Goal: Check status: Check status

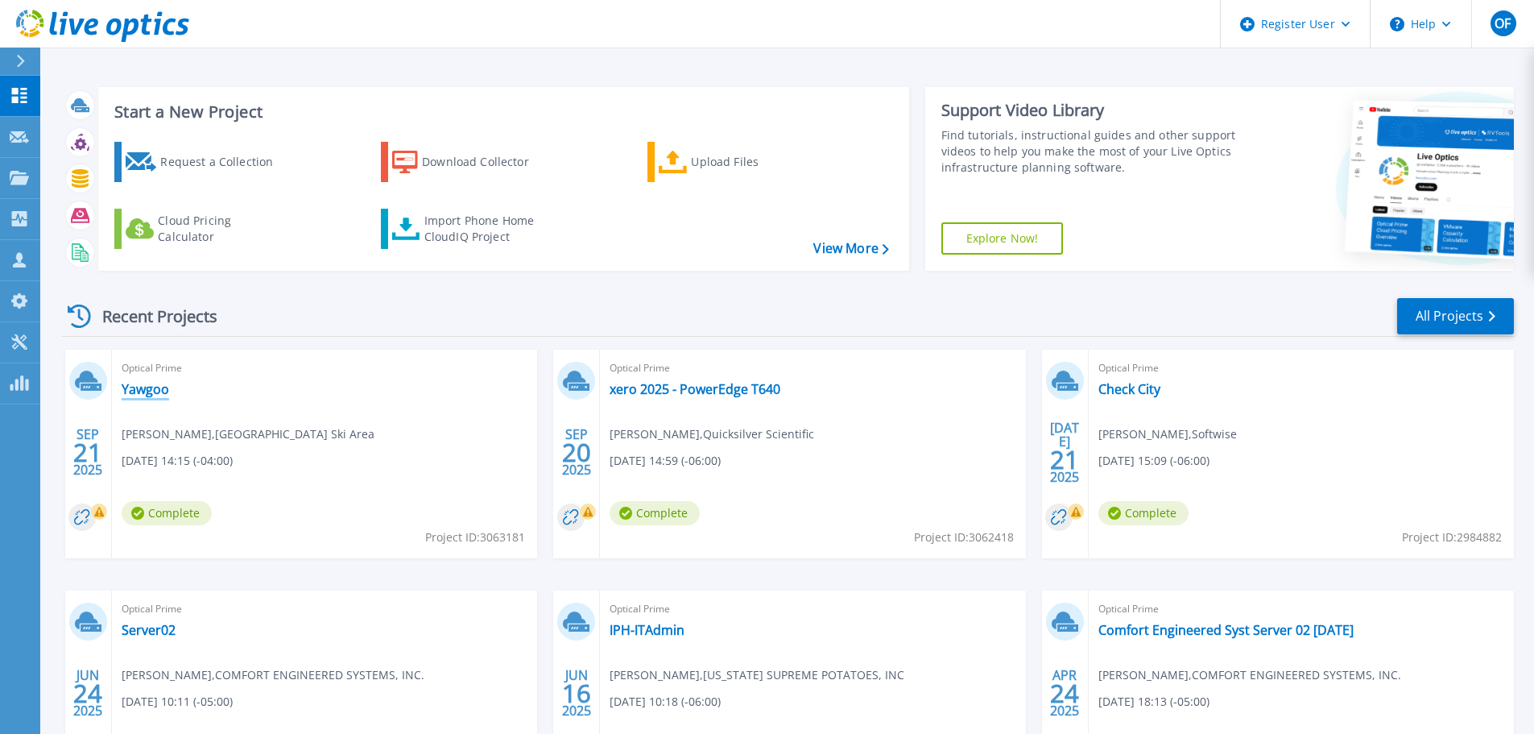
click at [158, 397] on link "Yawgoo" at bounding box center [146, 389] width 48 height 16
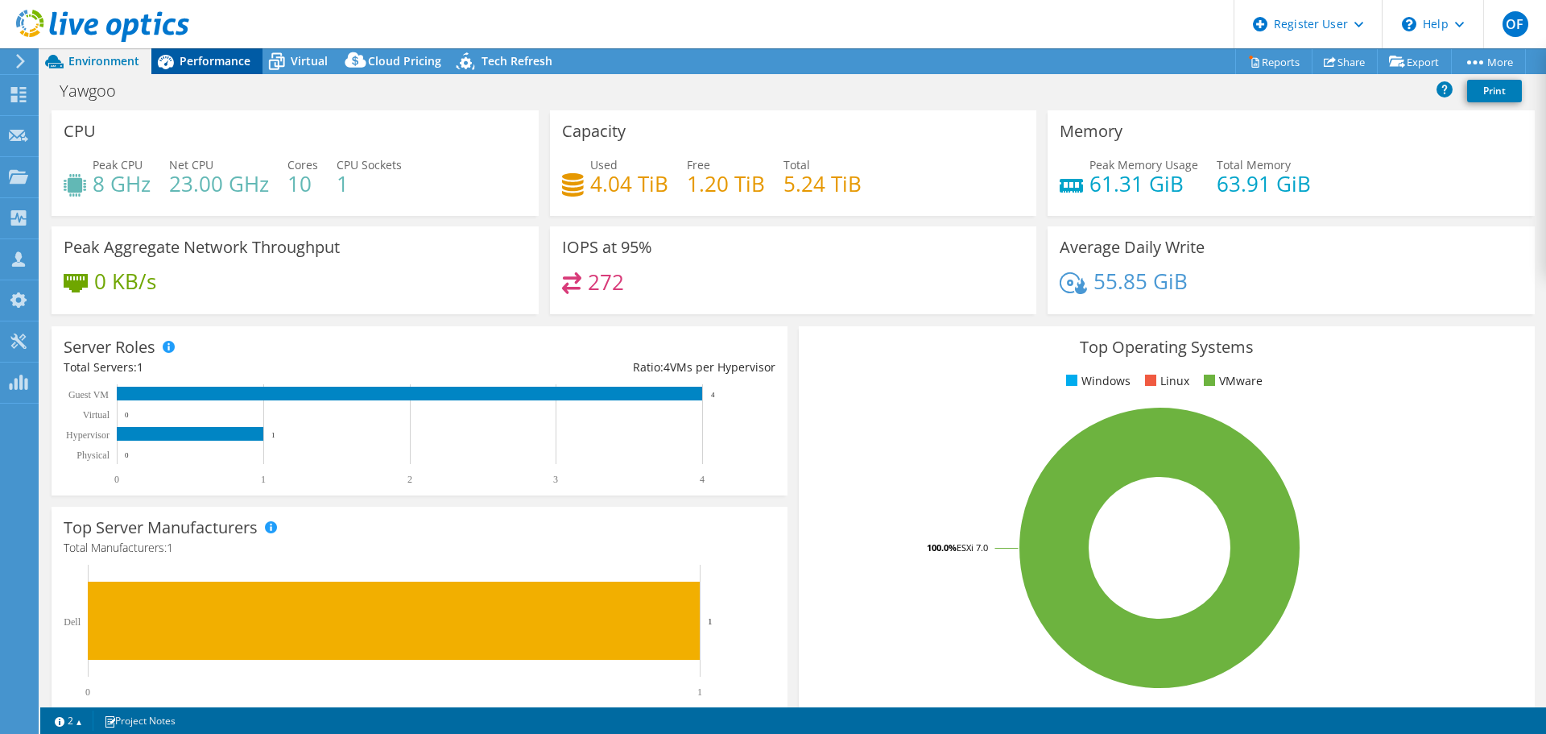
click at [233, 60] on span "Performance" at bounding box center [215, 60] width 71 height 15
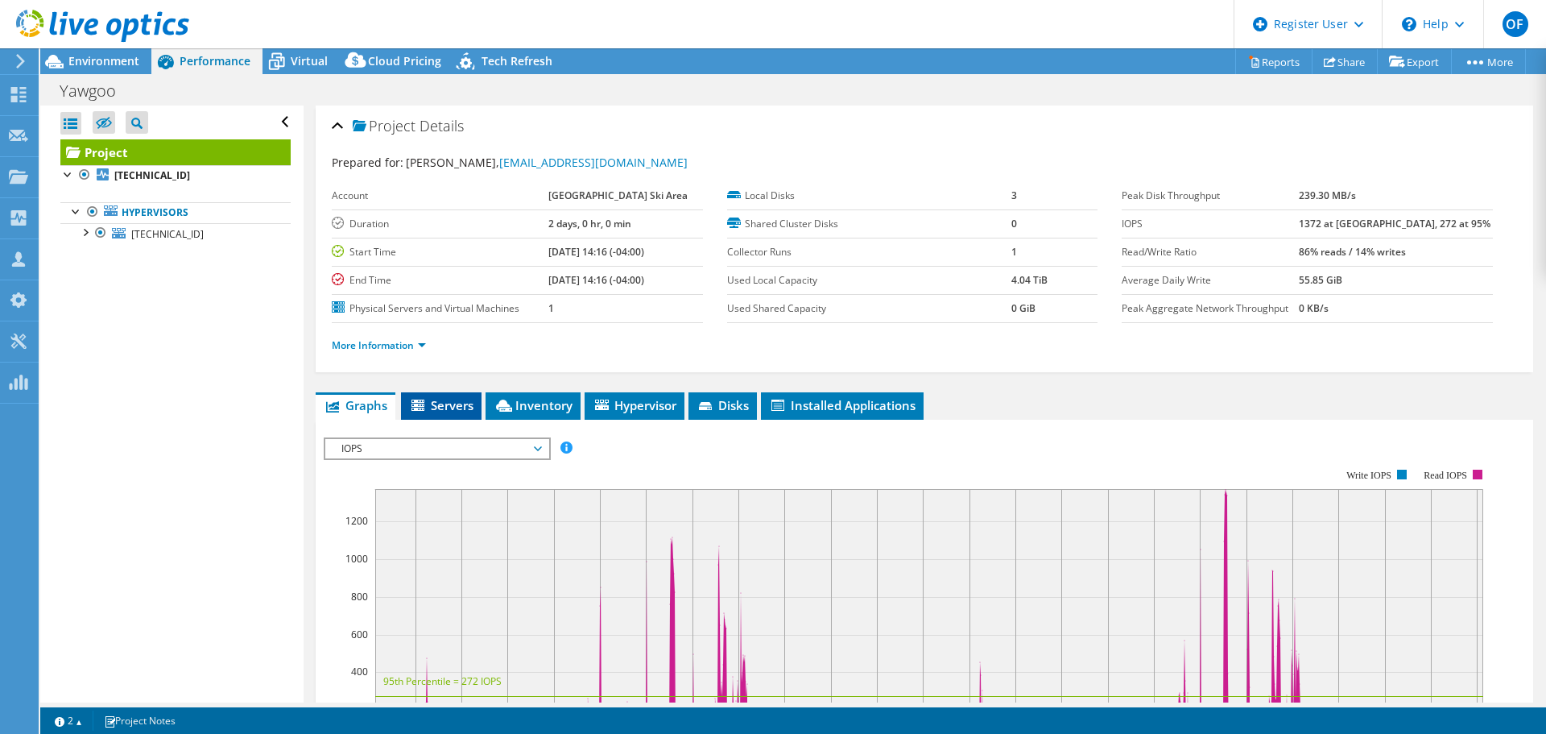
click at [456, 392] on li "Servers" at bounding box center [441, 405] width 81 height 27
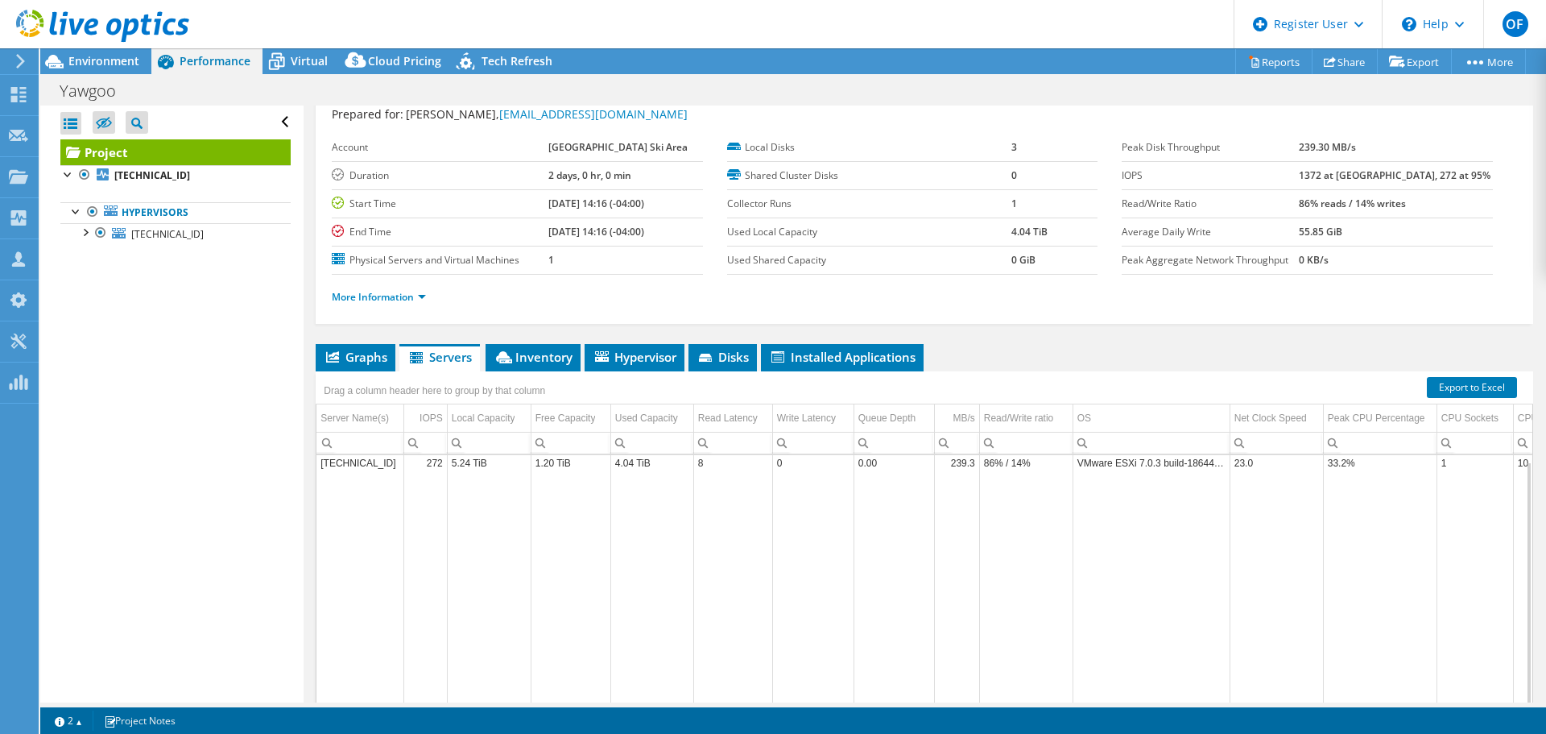
scroll to position [81, 0]
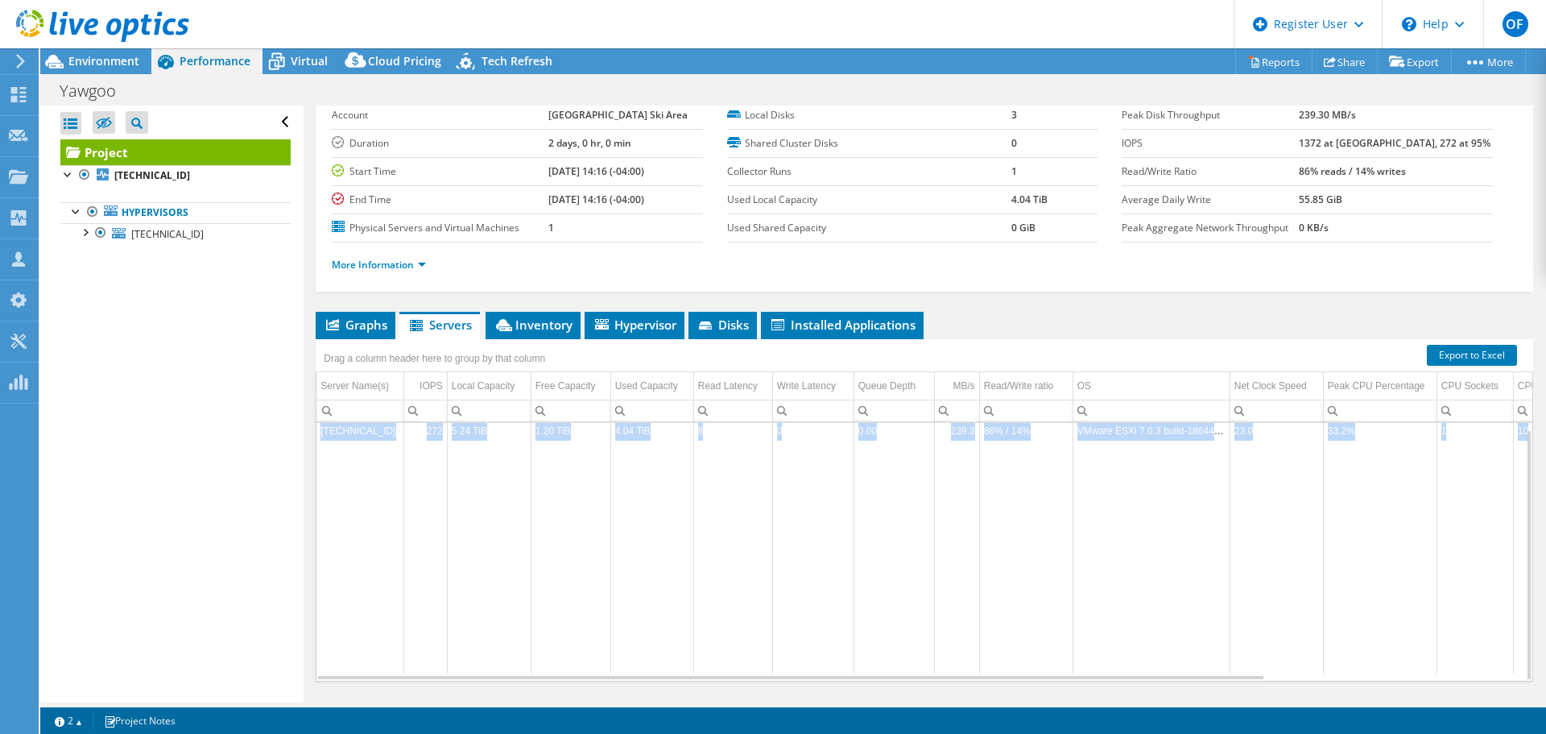
drag, startPoint x: 1031, startPoint y: 680, endPoint x: 1256, endPoint y: 679, distance: 225.5
click at [1256, 679] on div "192.168.11.251 272 5.24 TiB 1.20 TiB 4.04 TiB 8 0 0.00 239.3 86% / 14% VMware E…" at bounding box center [924, 551] width 1217 height 259
click at [1254, 679] on div "Data grid" at bounding box center [790, 674] width 949 height 12
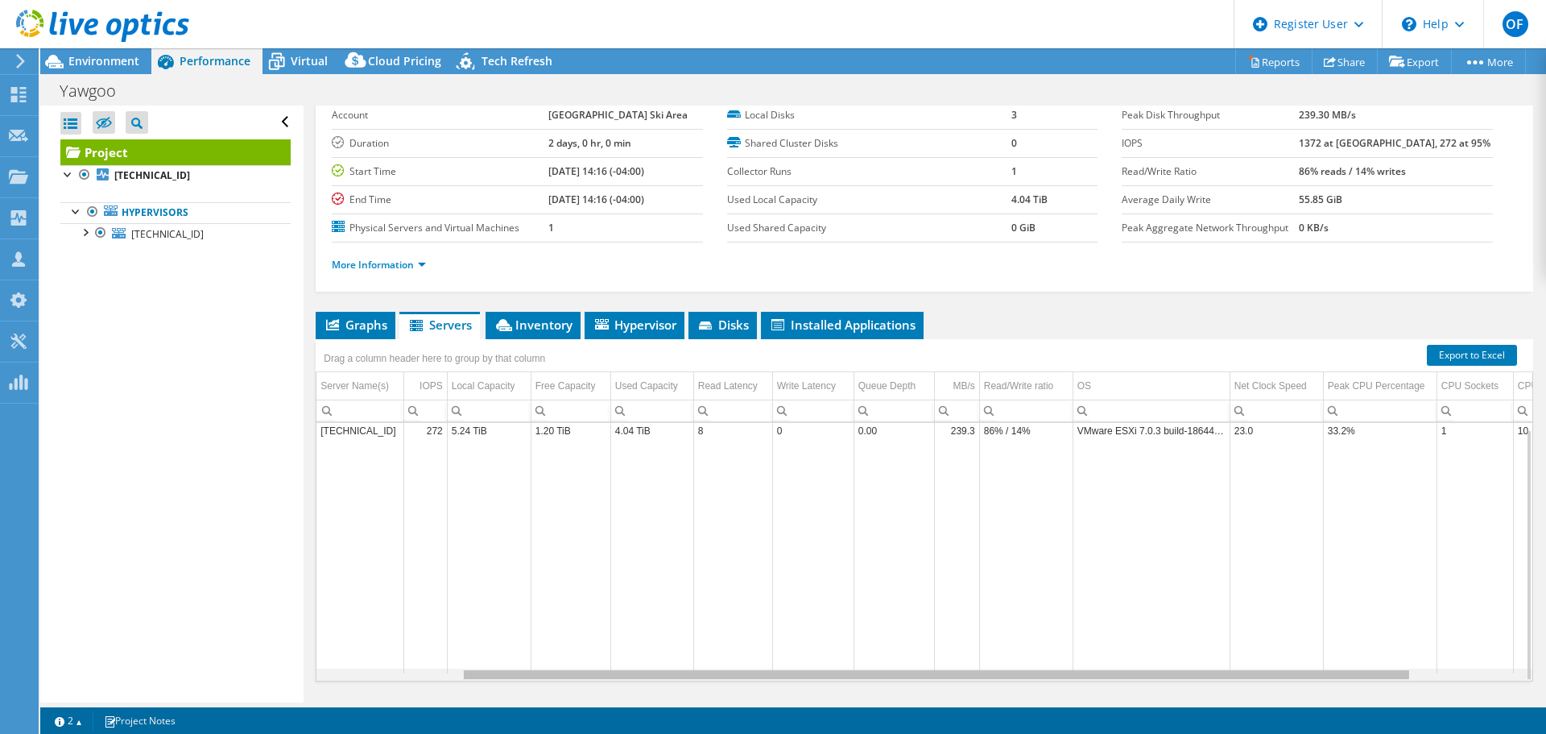
scroll to position [0, 227]
drag, startPoint x: 1234, startPoint y: 676, endPoint x: 1421, endPoint y: 676, distance: 186.8
click at [1421, 676] on body "OF Dell User Oren Fisher Oren.Fisher@Dell.com Dell My Profile Log Out \n Help E…" at bounding box center [773, 367] width 1546 height 734
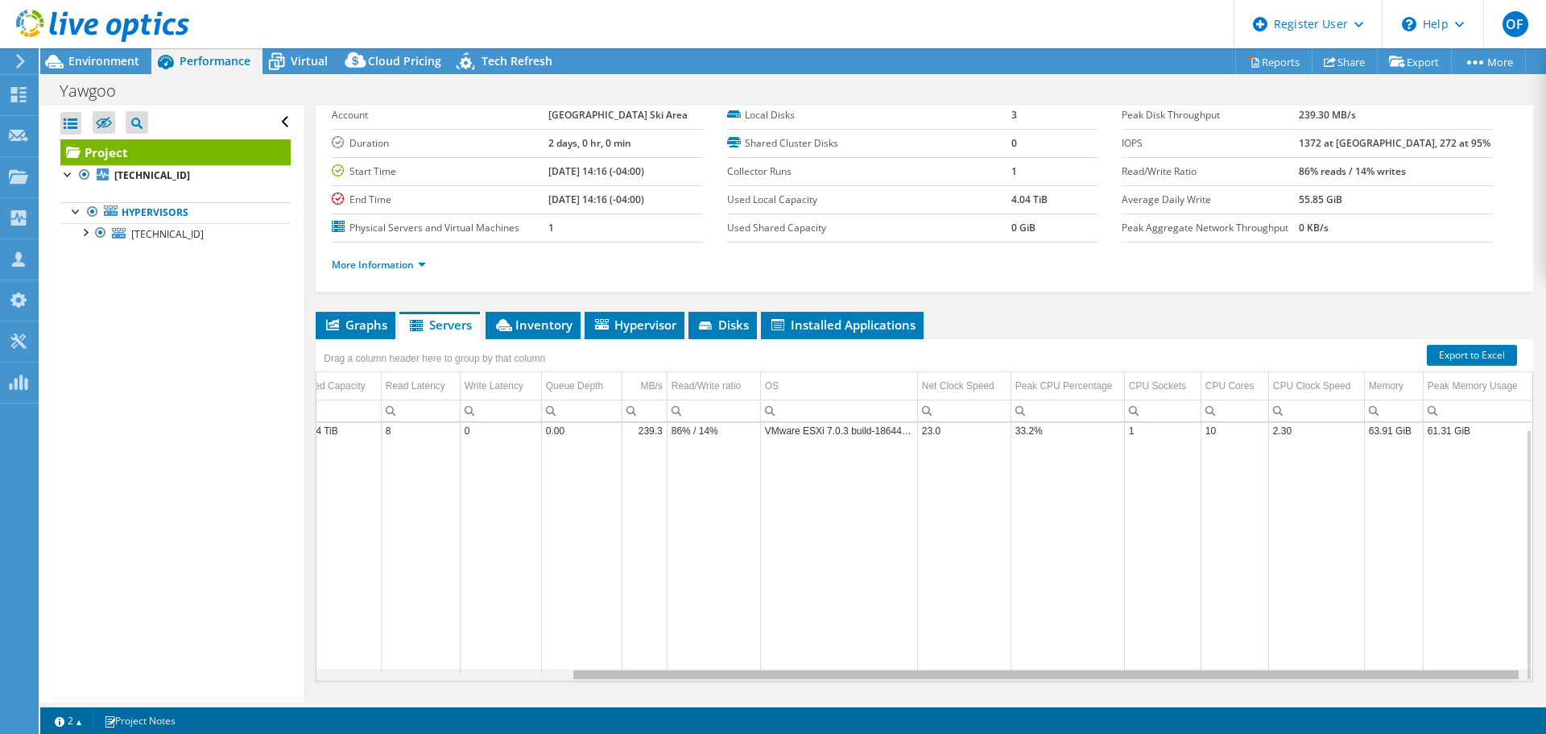
scroll to position [0, 0]
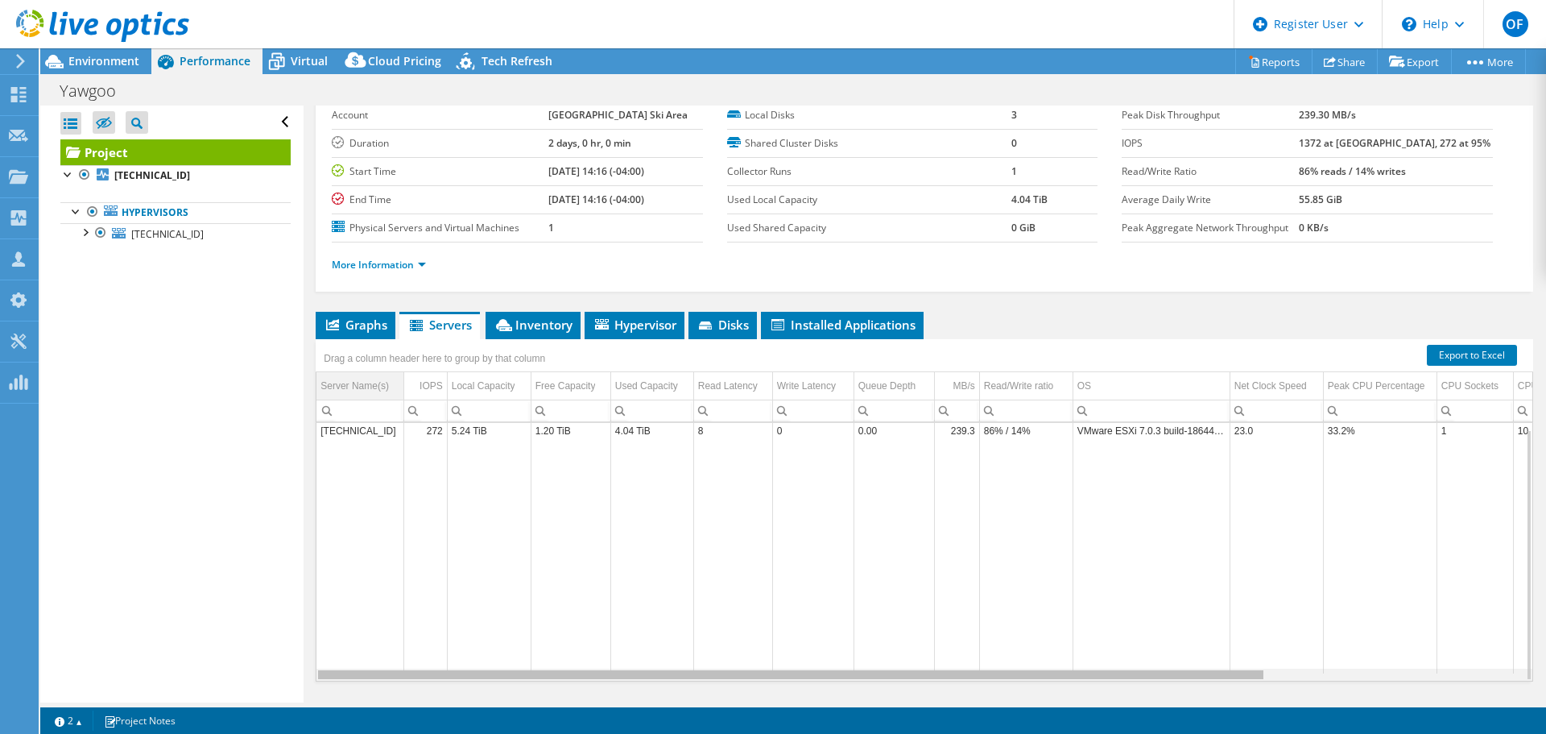
drag, startPoint x: 1316, startPoint y: 676, endPoint x: 361, endPoint y: 386, distance: 998.0
click at [896, 663] on body "OF Dell User Oren Fisher Oren.Fisher@Dell.com Dell My Profile Log Out \n Help E…" at bounding box center [773, 367] width 1546 height 734
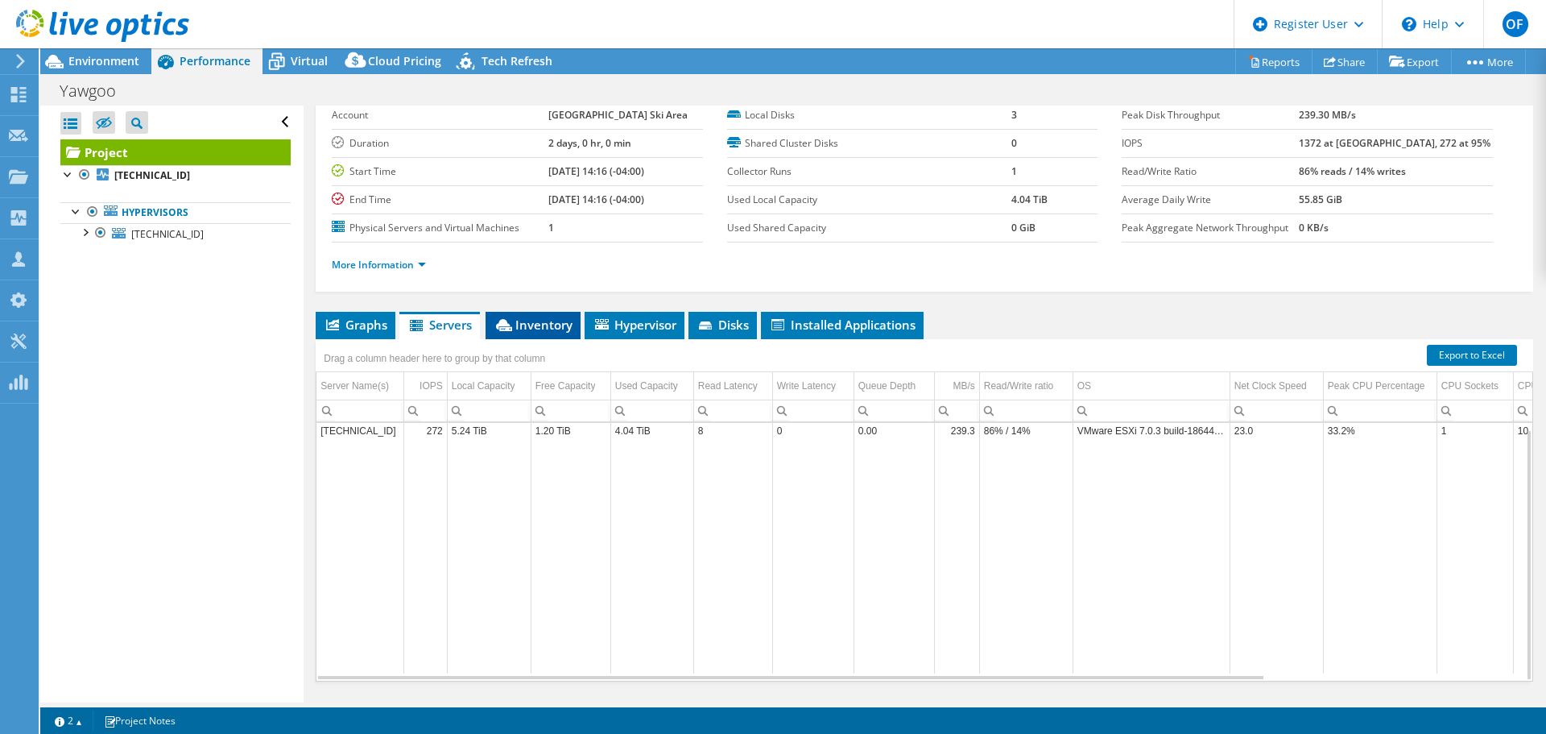
click at [506, 325] on icon at bounding box center [504, 325] width 16 height 12
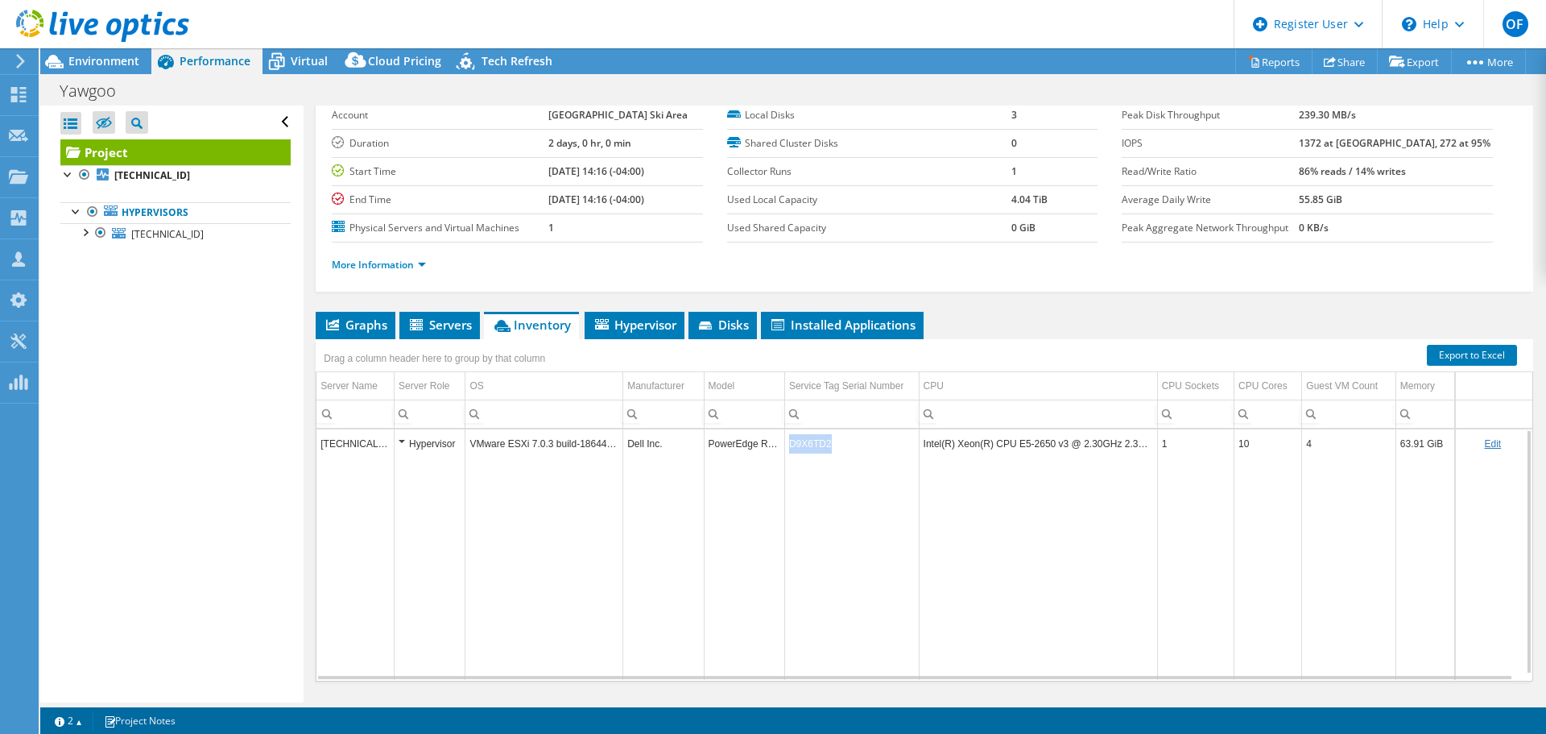
drag, startPoint x: 837, startPoint y: 444, endPoint x: 788, endPoint y: 447, distance: 49.2
click at [788, 447] on td "D9X6TD2" at bounding box center [851, 443] width 134 height 28
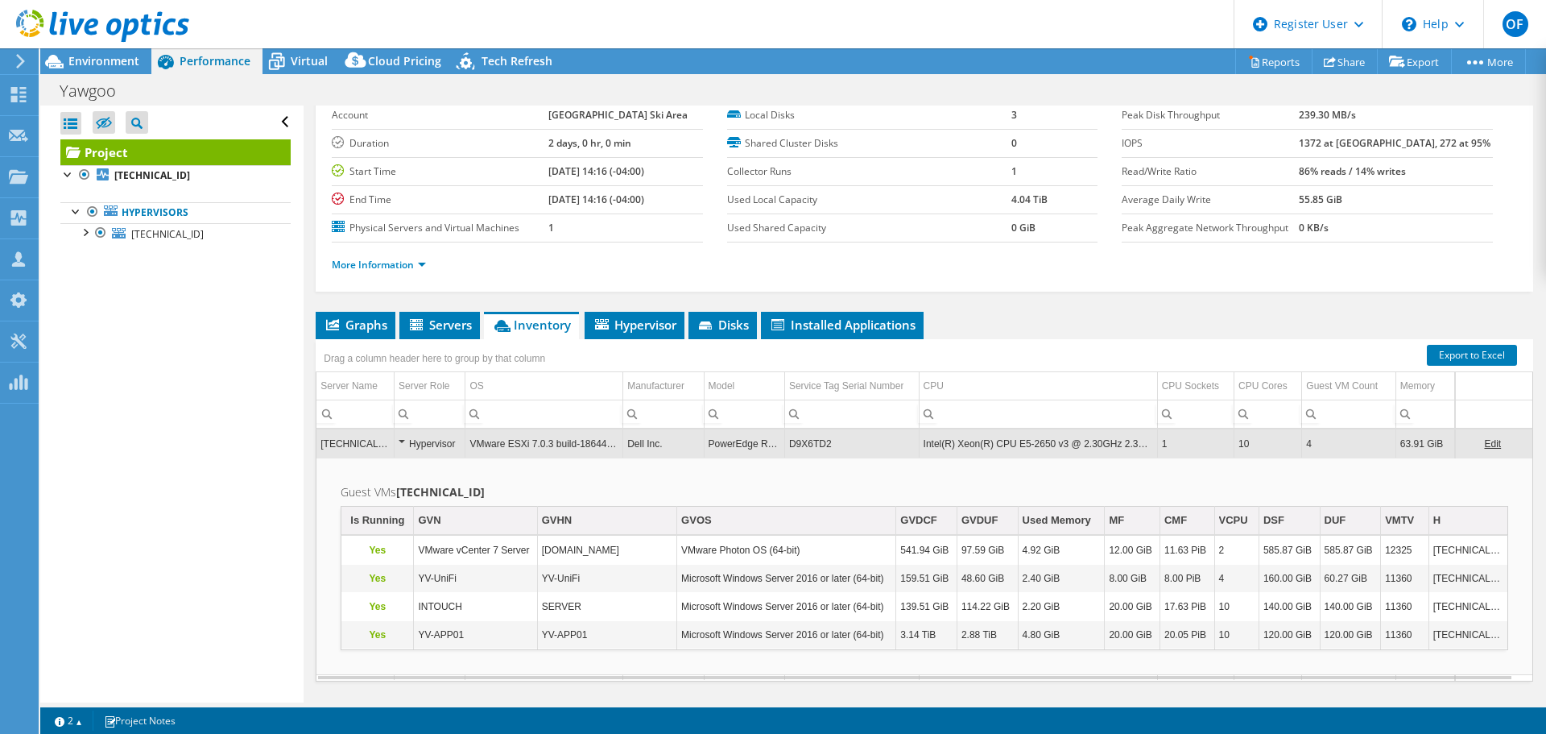
drag, startPoint x: 788, startPoint y: 447, endPoint x: 801, endPoint y: 442, distance: 13.8
click at [801, 442] on td "D9X6TD2" at bounding box center [851, 443] width 134 height 28
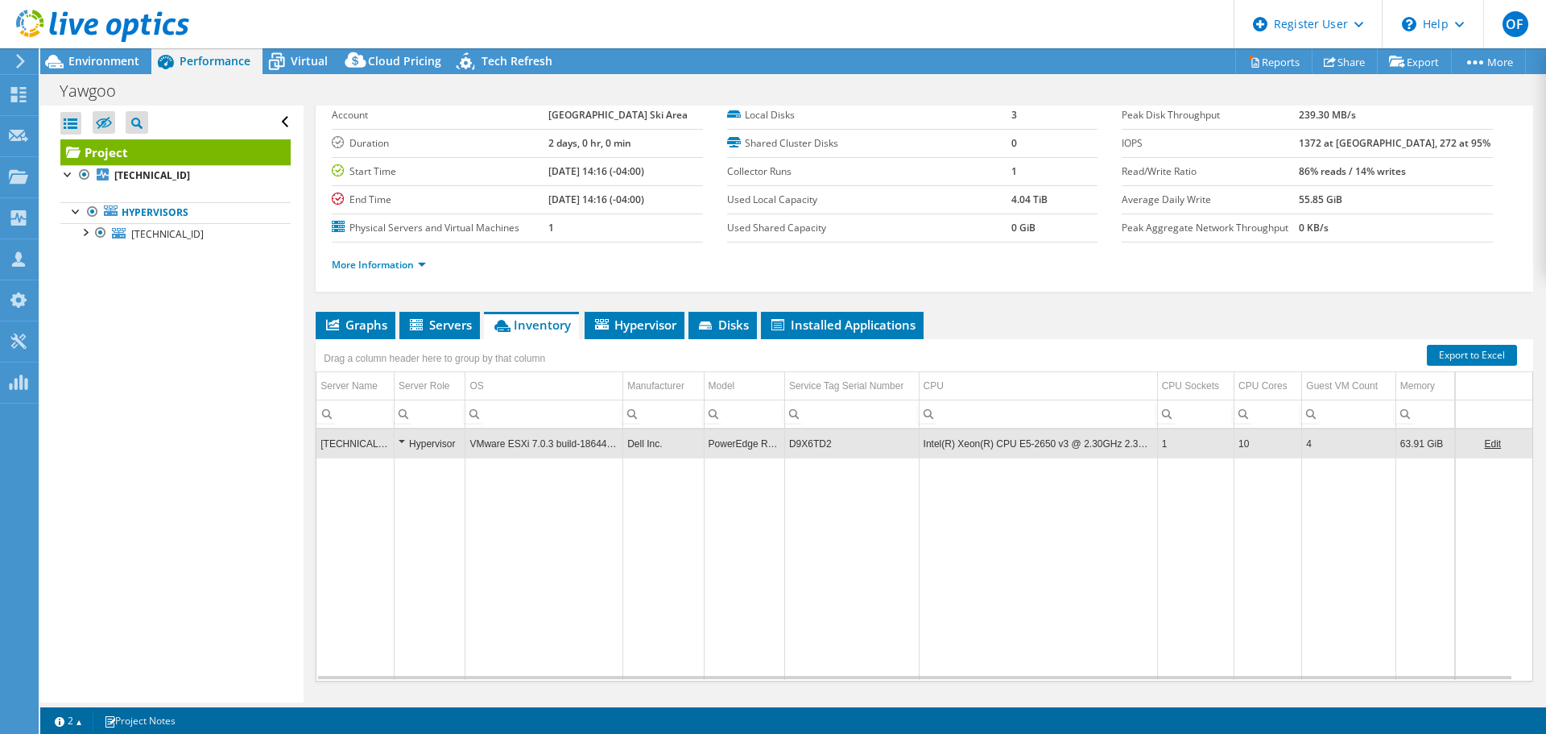
click at [809, 442] on td "D9X6TD2" at bounding box center [851, 443] width 134 height 28
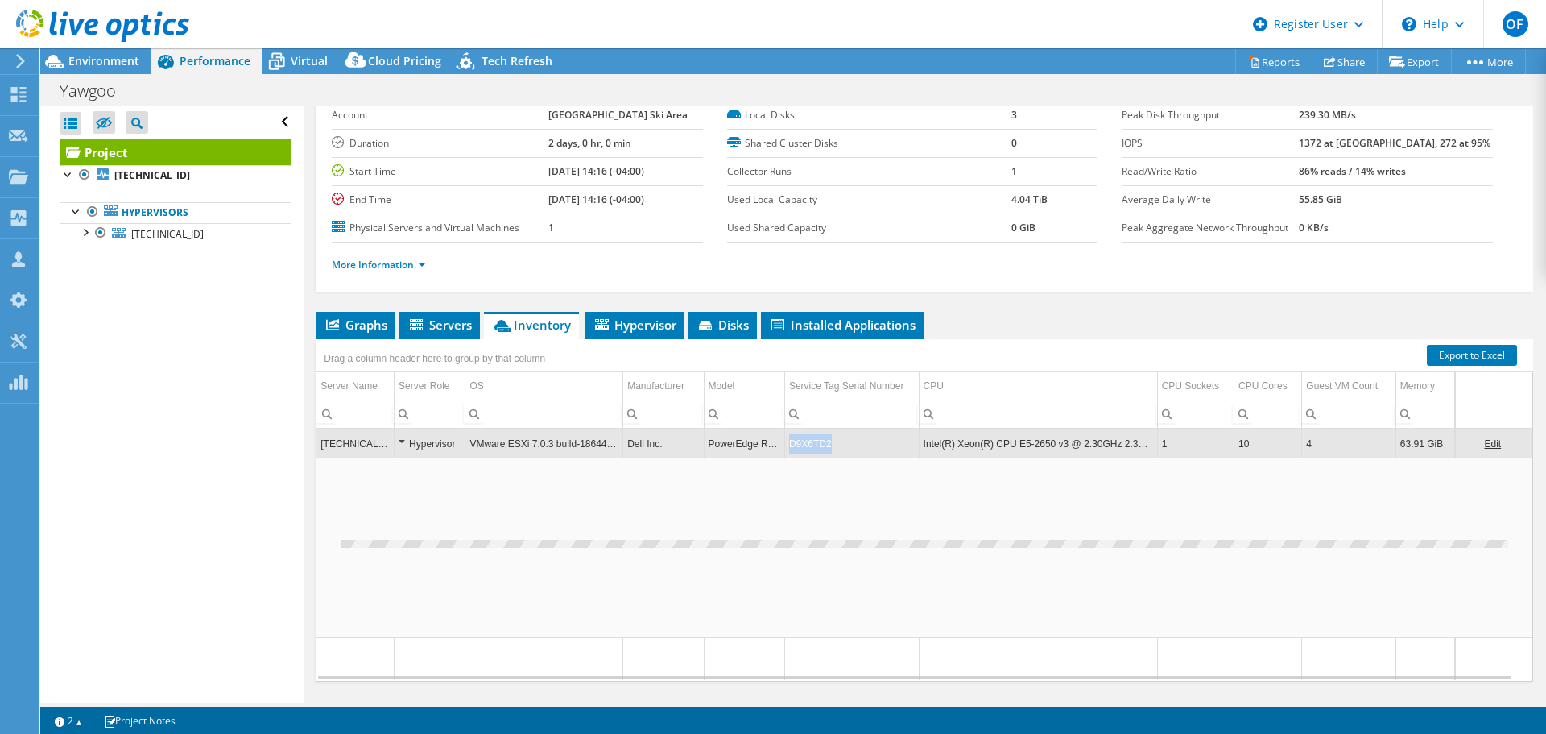
click at [809, 442] on td "D9X6TD2" at bounding box center [851, 443] width 134 height 28
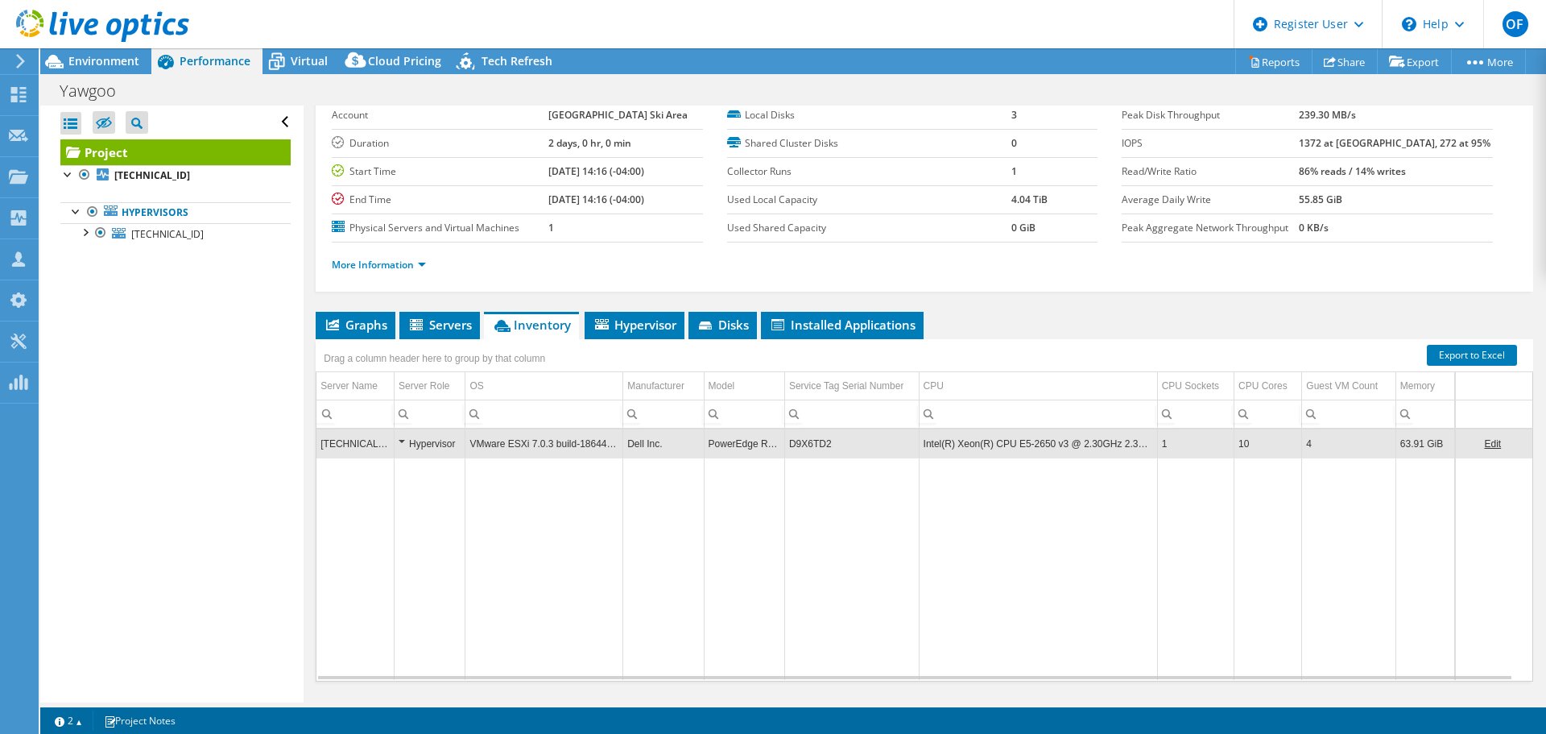
click at [788, 440] on td "D9X6TD2" at bounding box center [851, 443] width 134 height 28
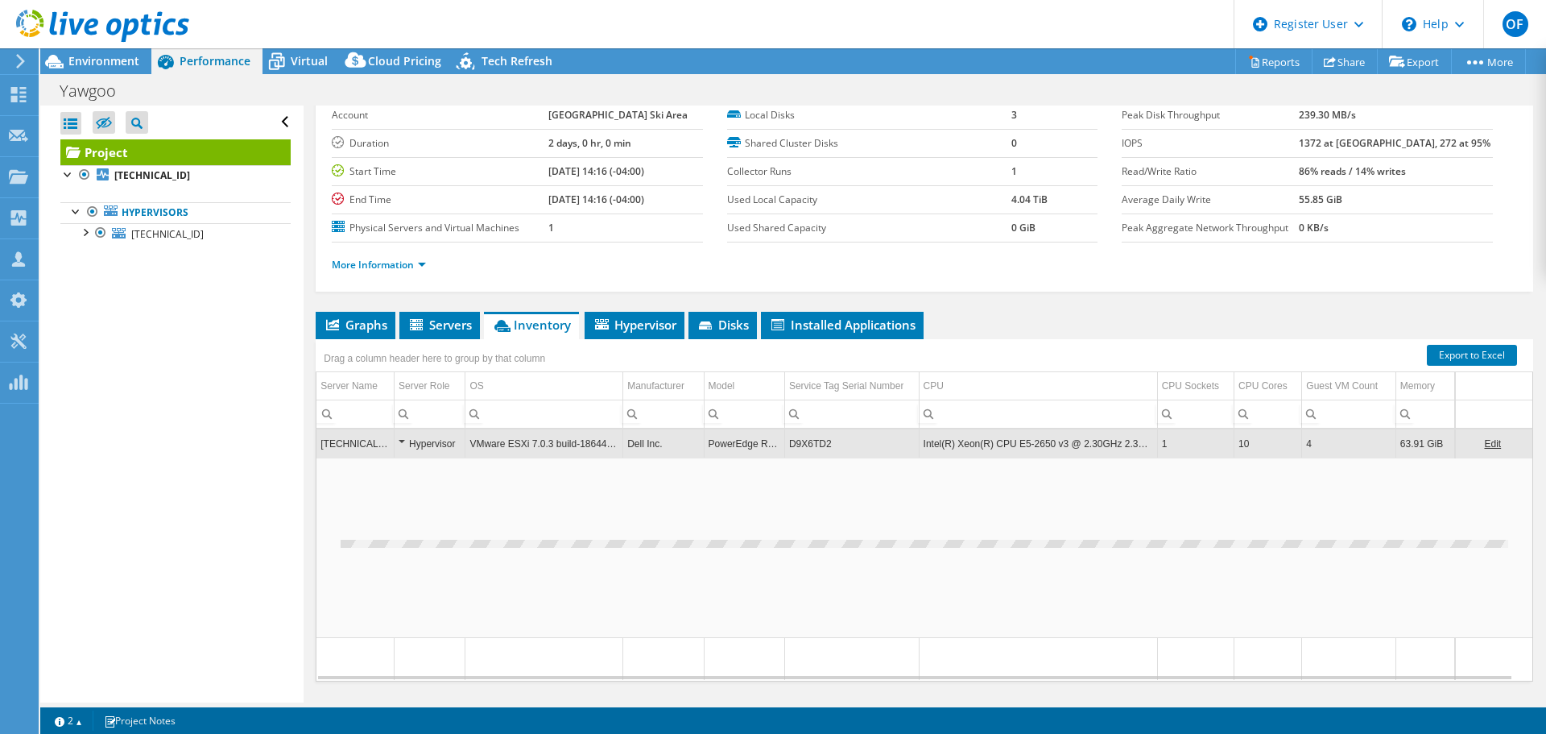
click at [788, 440] on td "D9X6TD2" at bounding box center [851, 443] width 134 height 28
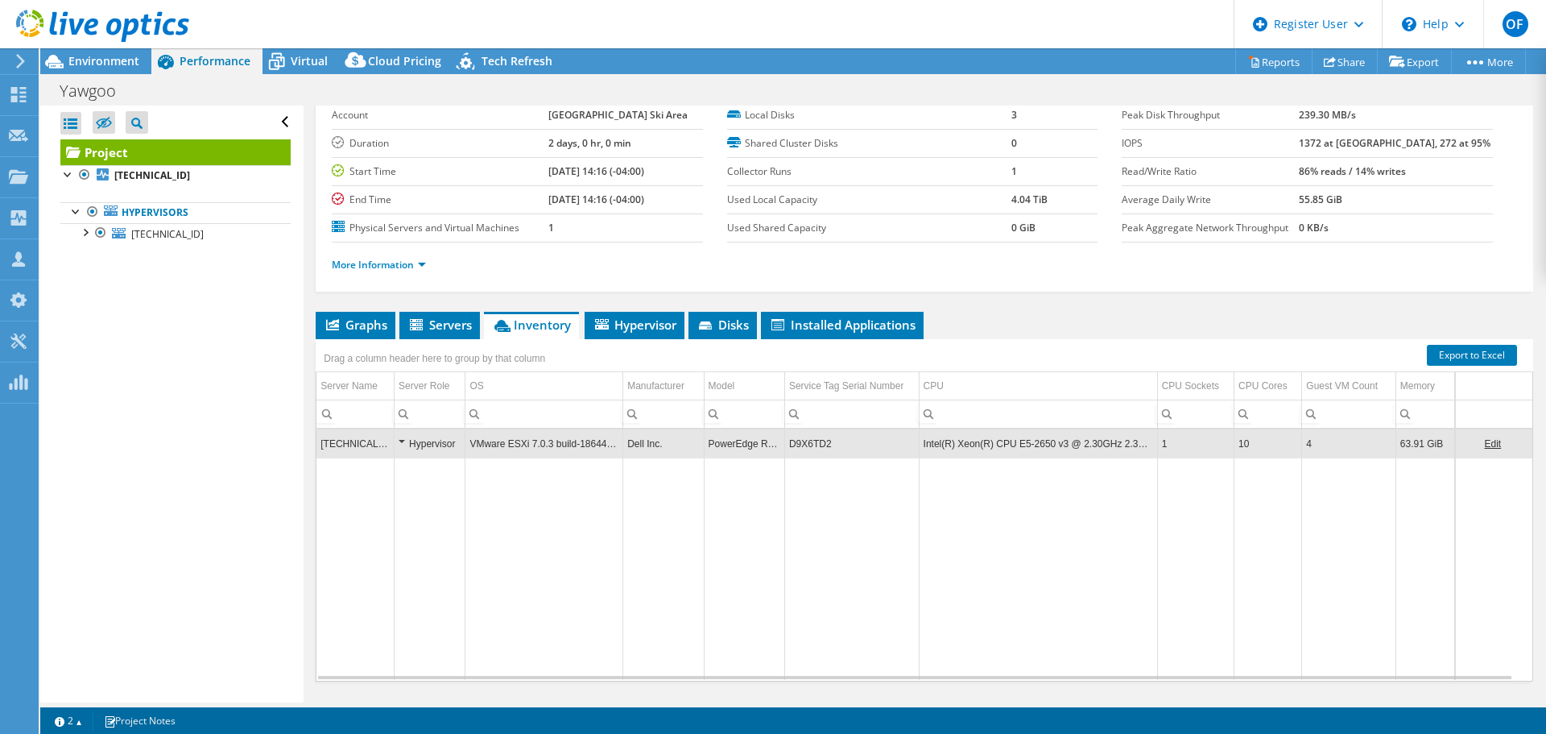
drag, startPoint x: 788, startPoint y: 440, endPoint x: 802, endPoint y: 445, distance: 14.5
click at [802, 445] on td "D9X6TD2" at bounding box center [851, 443] width 134 height 28
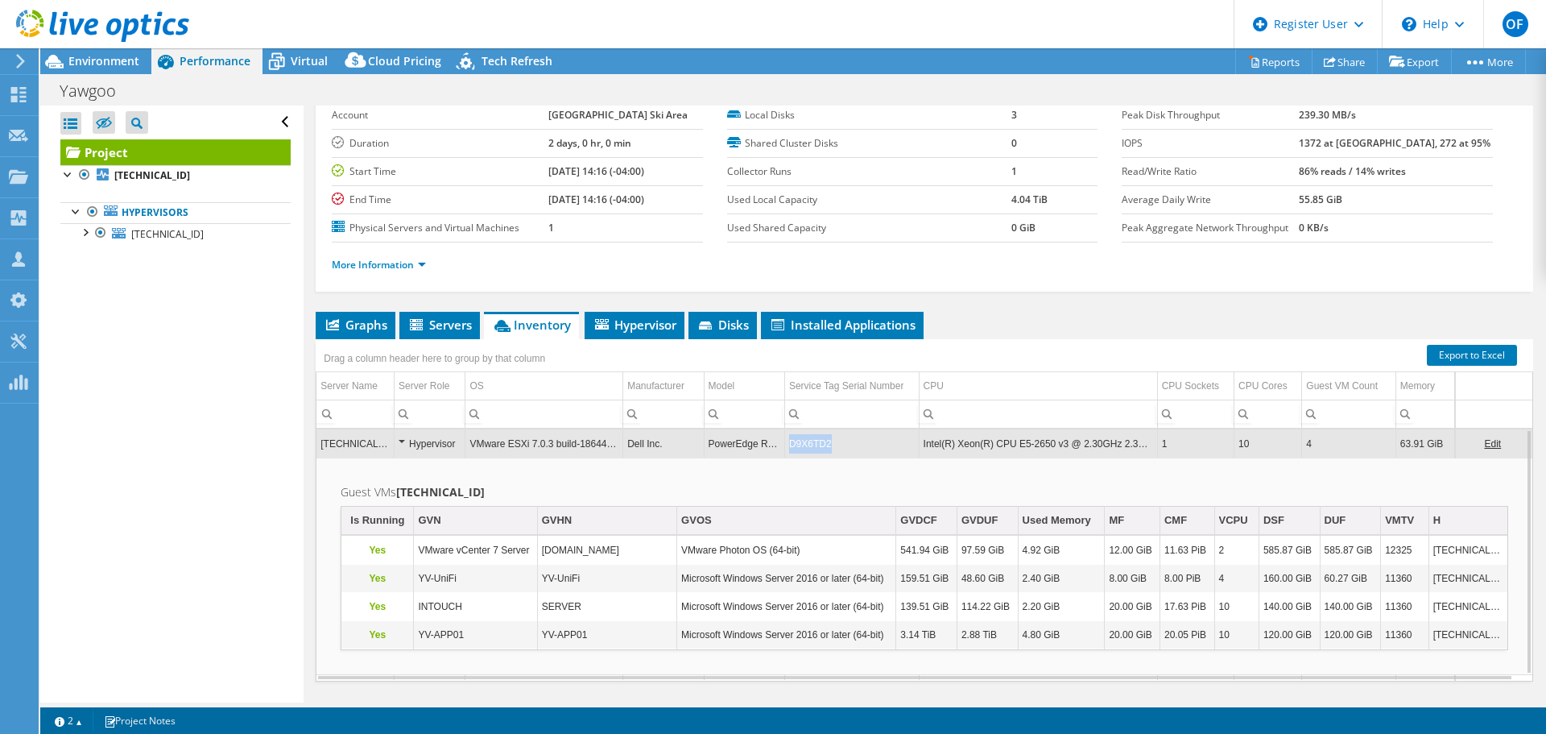
drag, startPoint x: 831, startPoint y: 444, endPoint x: 787, endPoint y: 443, distance: 43.5
click at [787, 443] on td "D9X6TD2" at bounding box center [851, 443] width 134 height 28
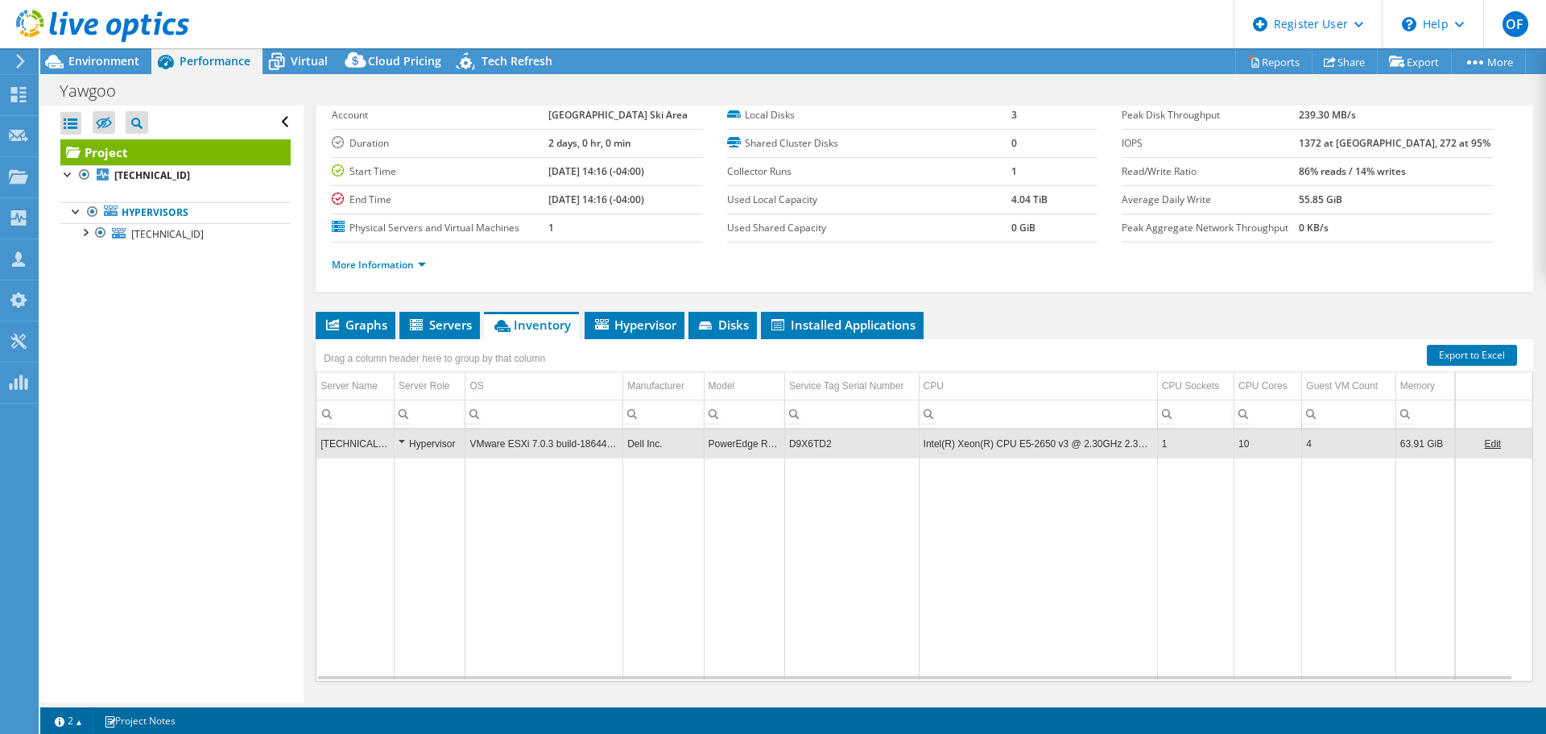
copy td "D9X6TD2"
click at [787, 443] on td "D9X6TD2" at bounding box center [851, 443] width 134 height 28
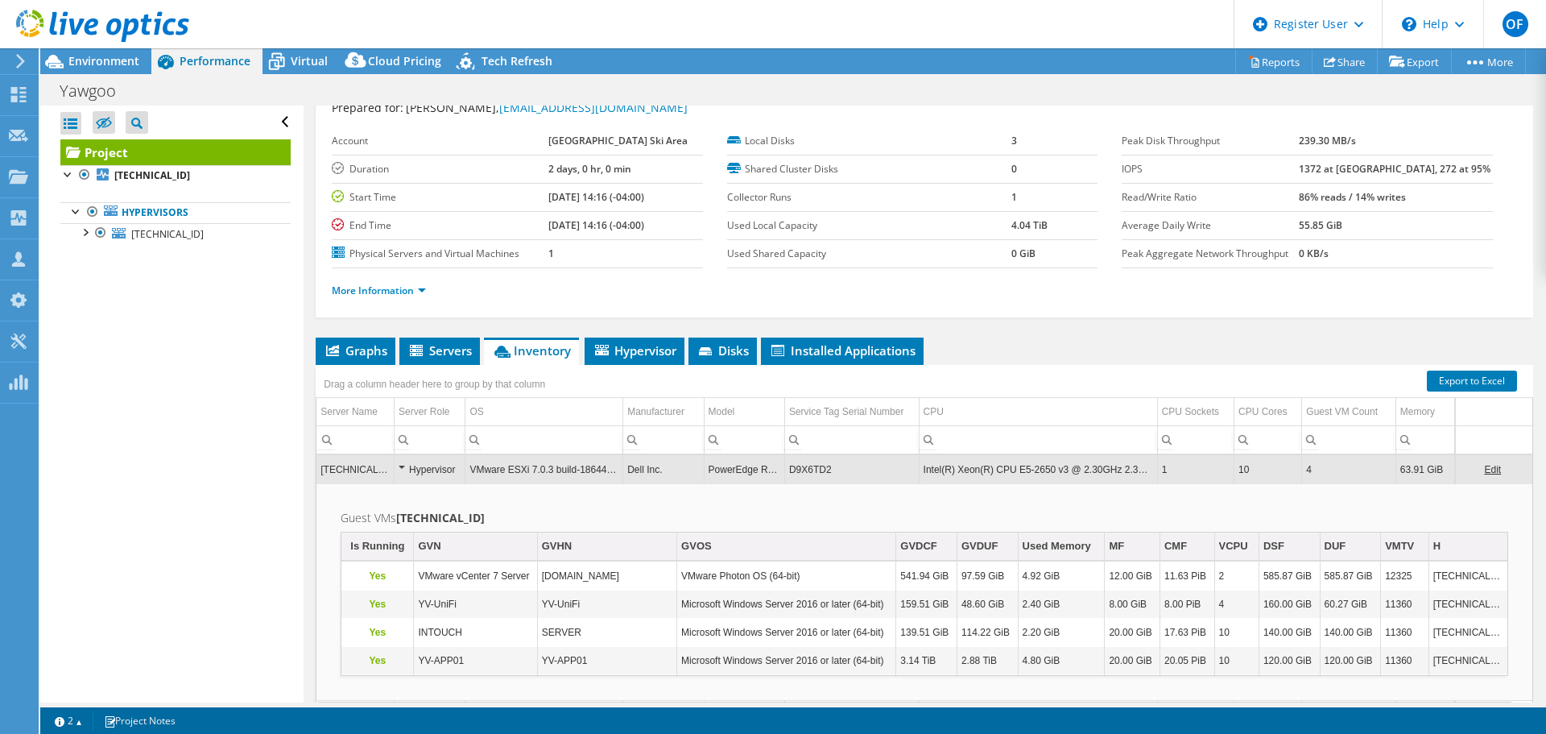
scroll to position [81, 0]
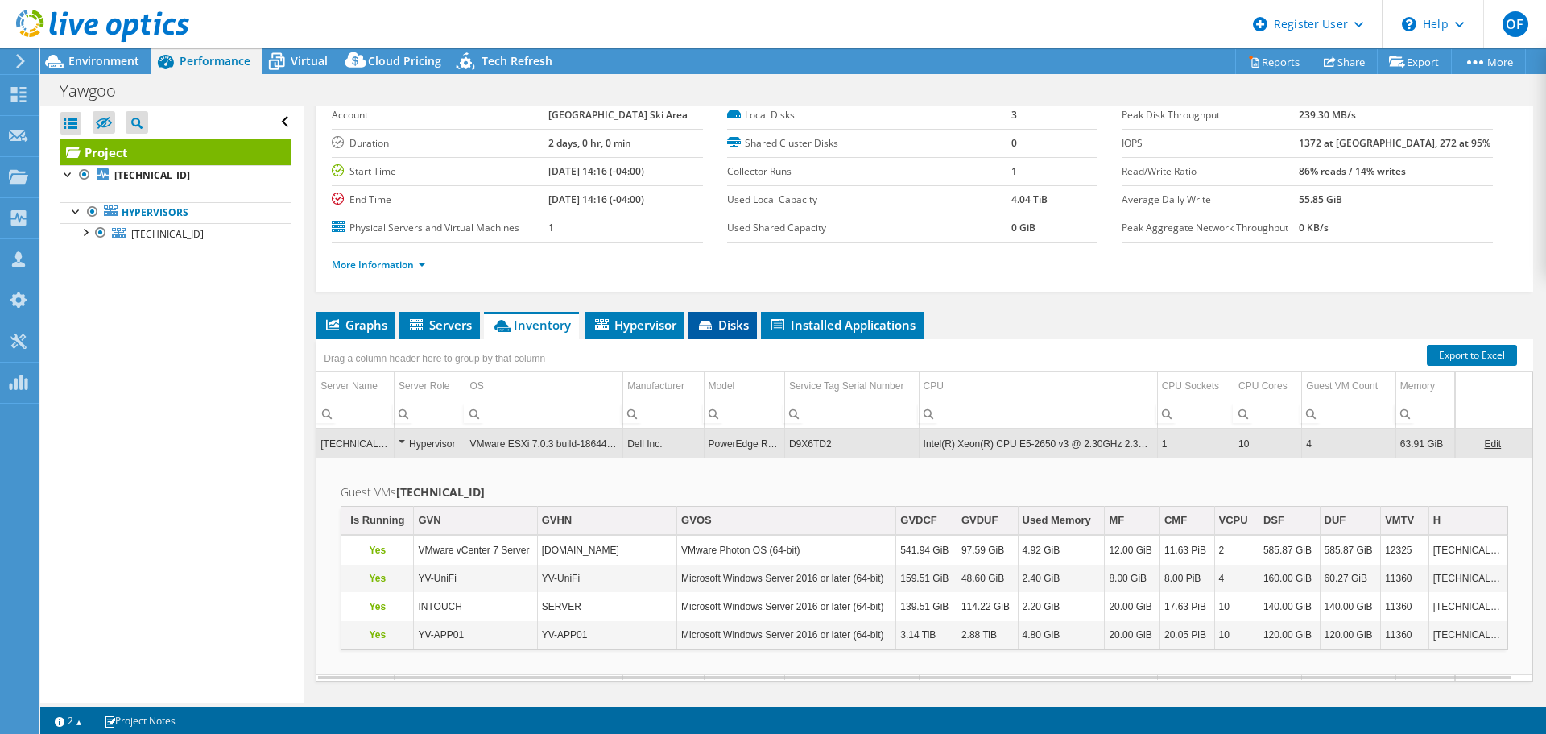
click at [720, 322] on span "Disks" at bounding box center [722, 324] width 52 height 16
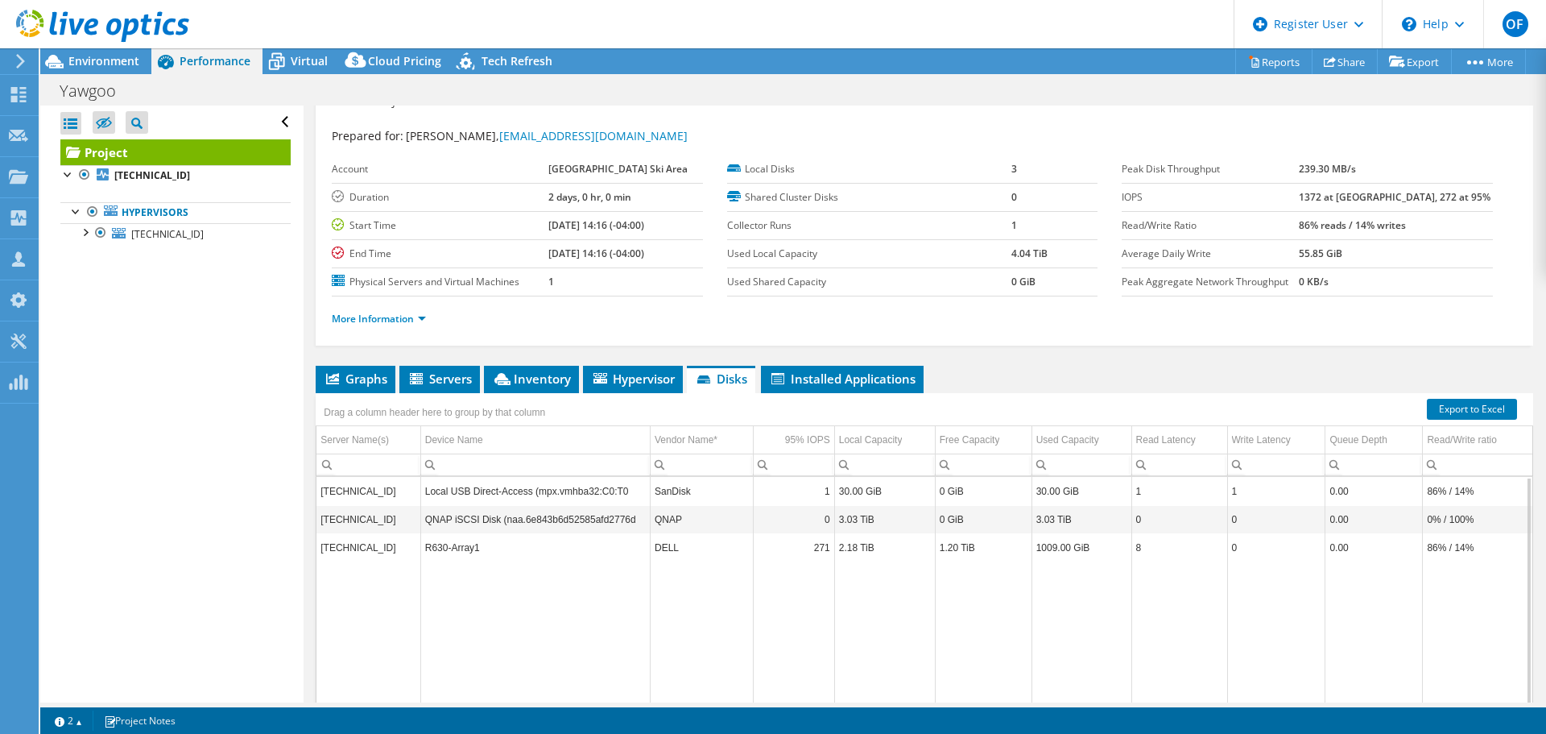
scroll to position [0, 0]
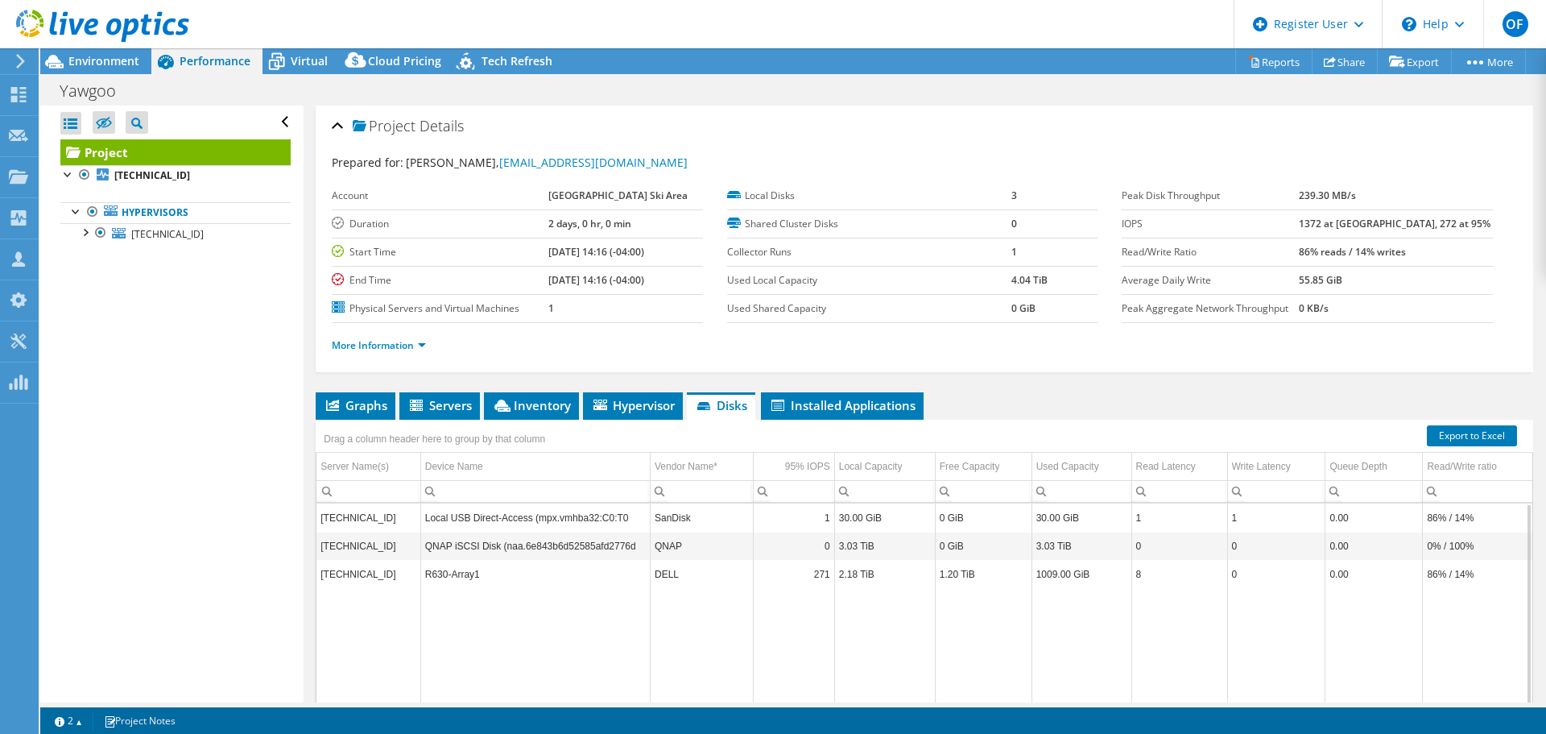
click at [89, 47] on div at bounding box center [94, 27] width 189 height 54
click at [87, 52] on div at bounding box center [94, 27] width 189 height 54
click at [88, 55] on span "Environment" at bounding box center [103, 60] width 71 height 15
